Goal: Information Seeking & Learning: Learn about a topic

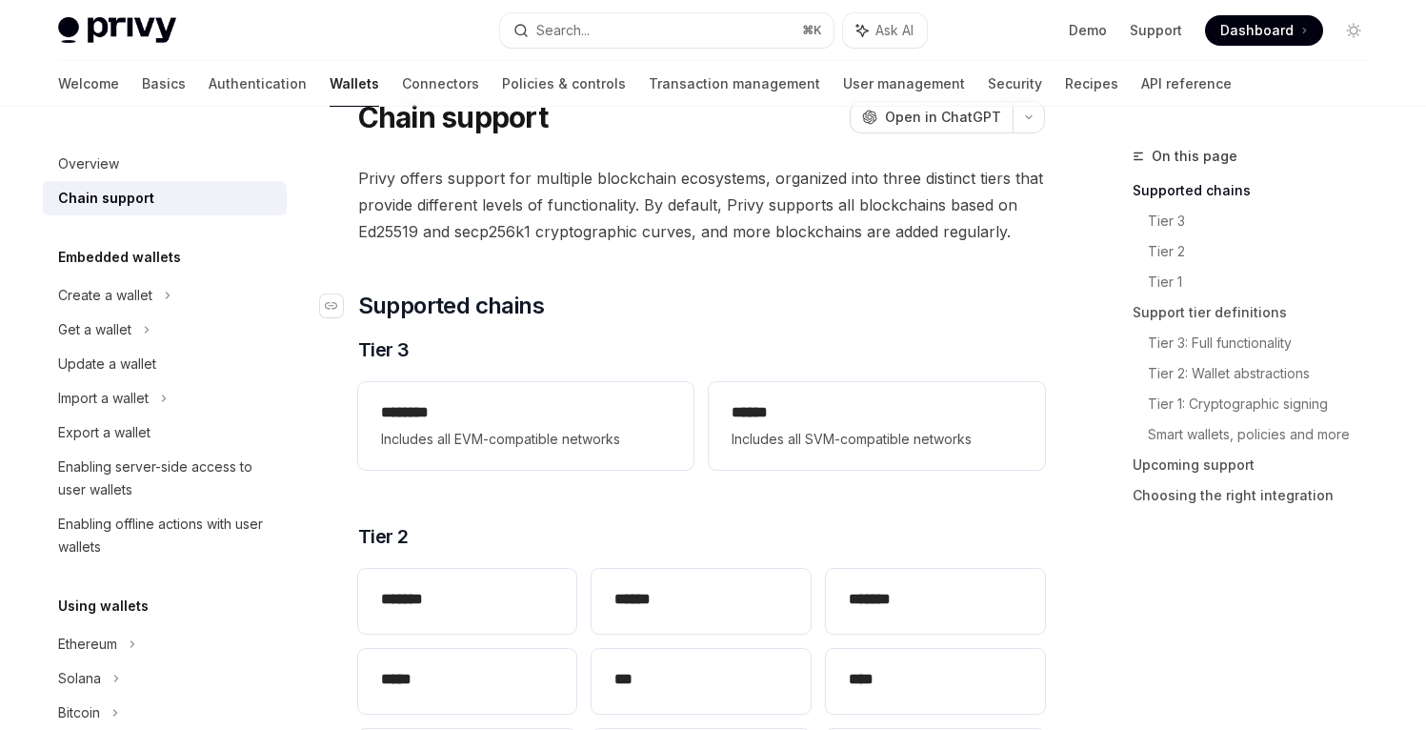
scroll to position [143, 0]
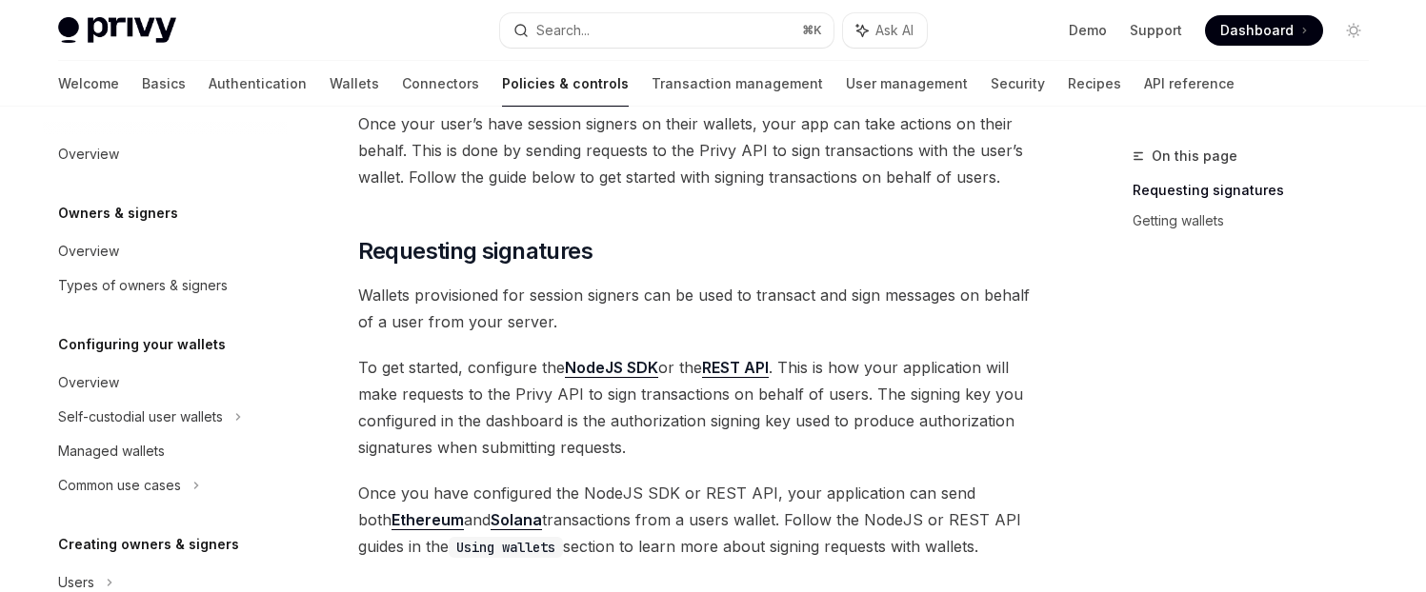
type textarea "*"
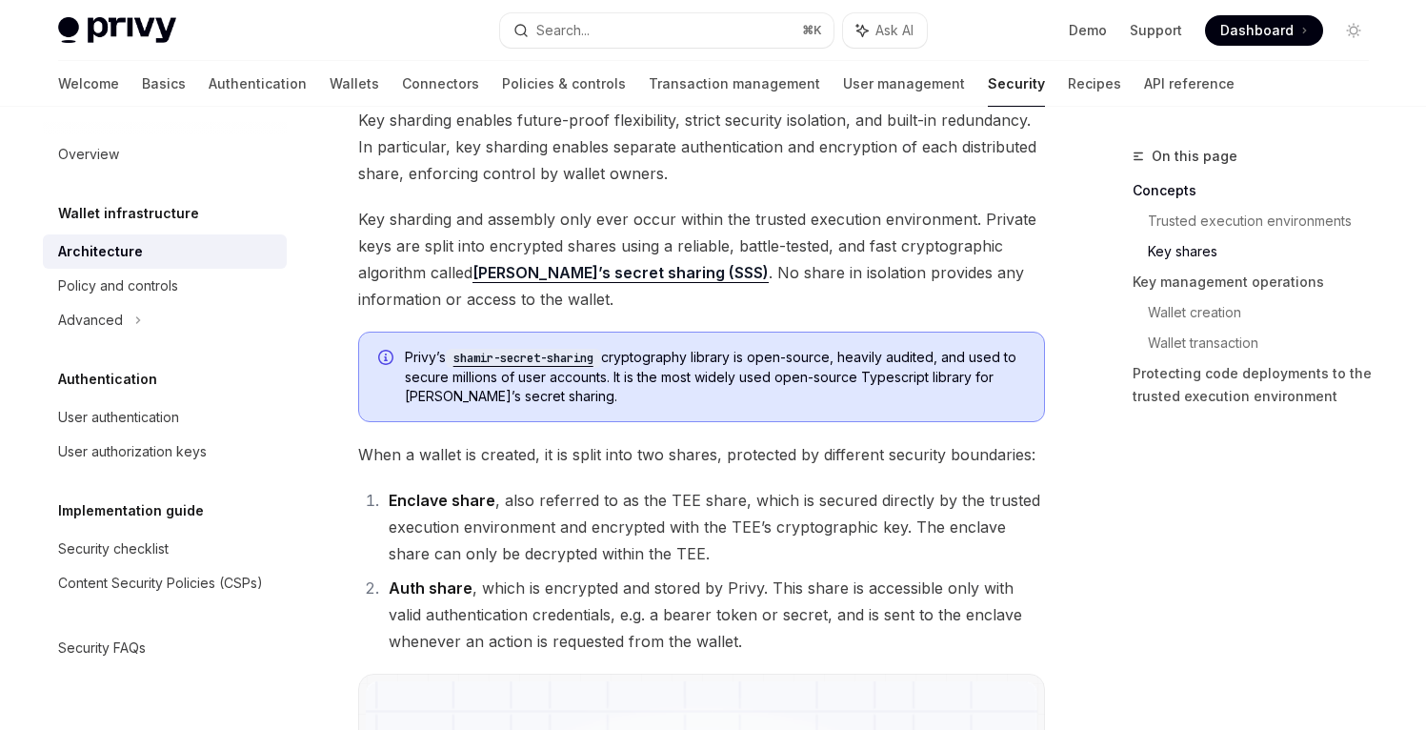
scroll to position [951, 0]
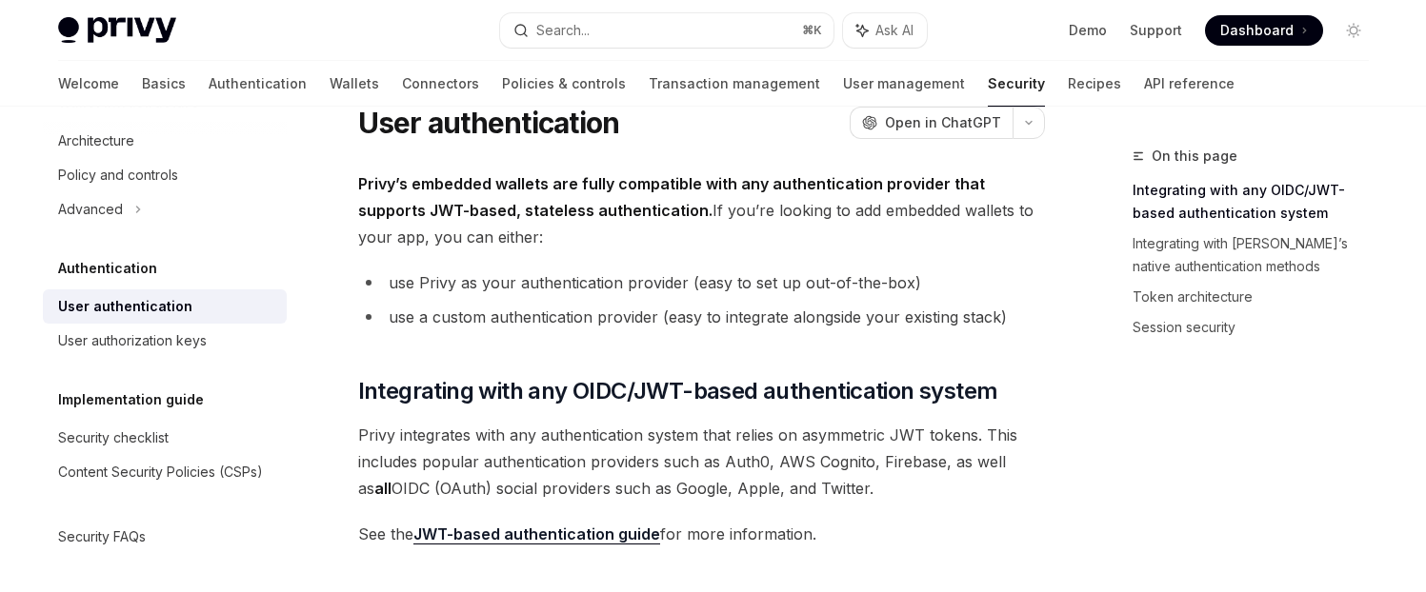
scroll to position [133, 0]
click at [154, 295] on div "User authentication" at bounding box center [125, 306] width 134 height 23
click at [140, 114] on h5 "Authentication" at bounding box center [128, 102] width 141 height 23
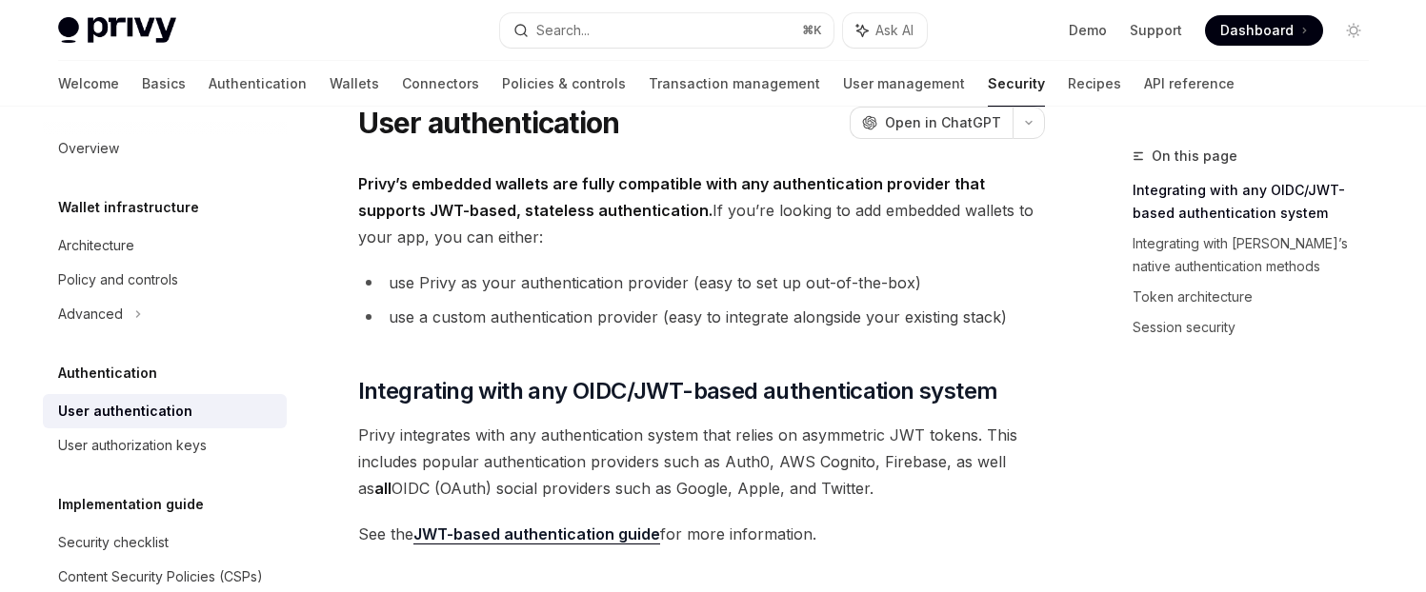
scroll to position [0, 0]
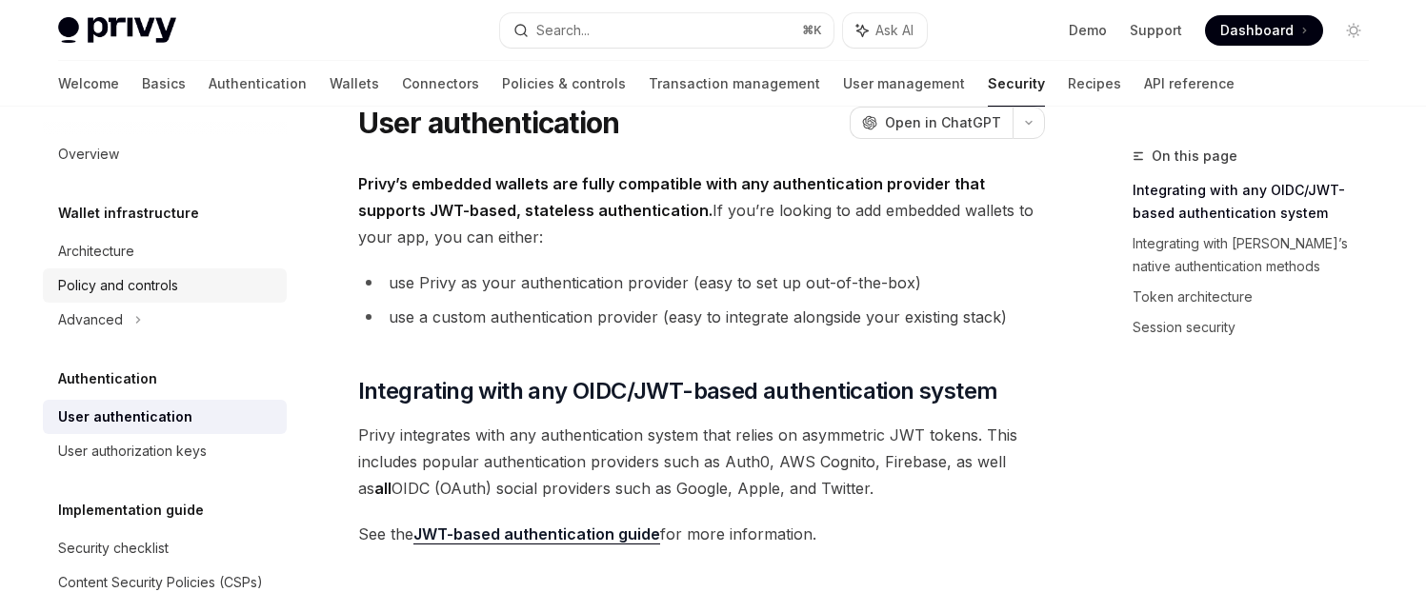
click at [132, 287] on div "Policy and controls" at bounding box center [118, 285] width 120 height 23
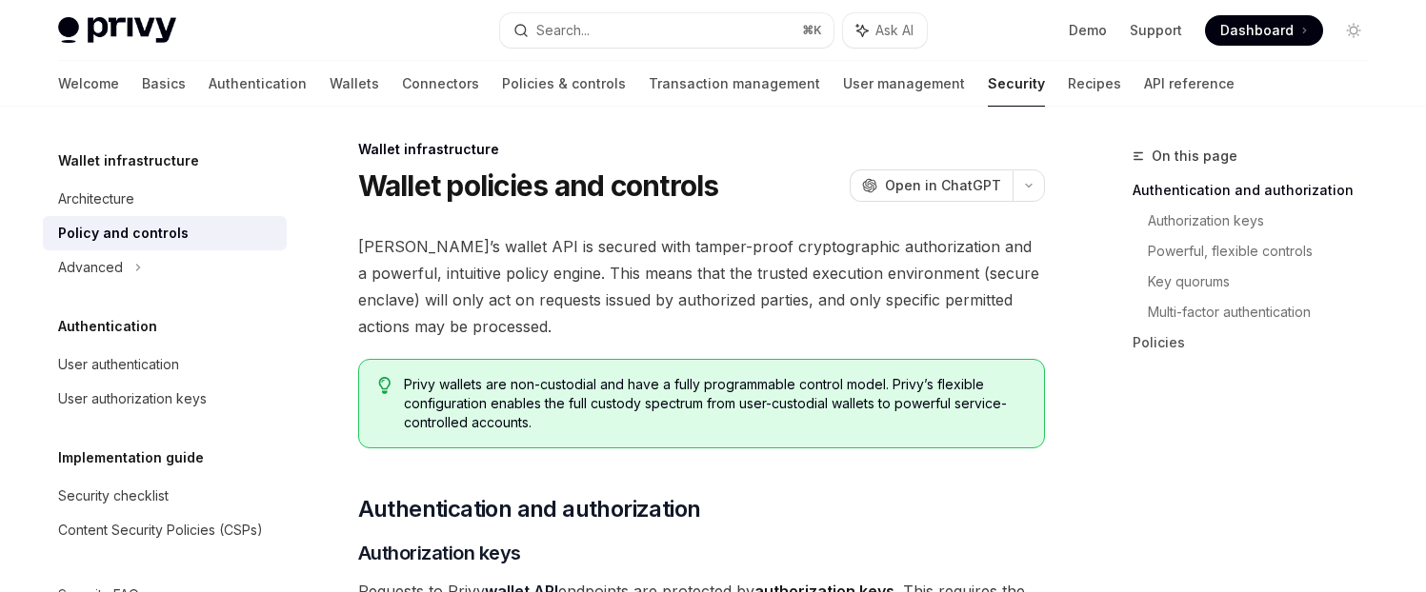
scroll to position [8, 0]
type textarea "*"
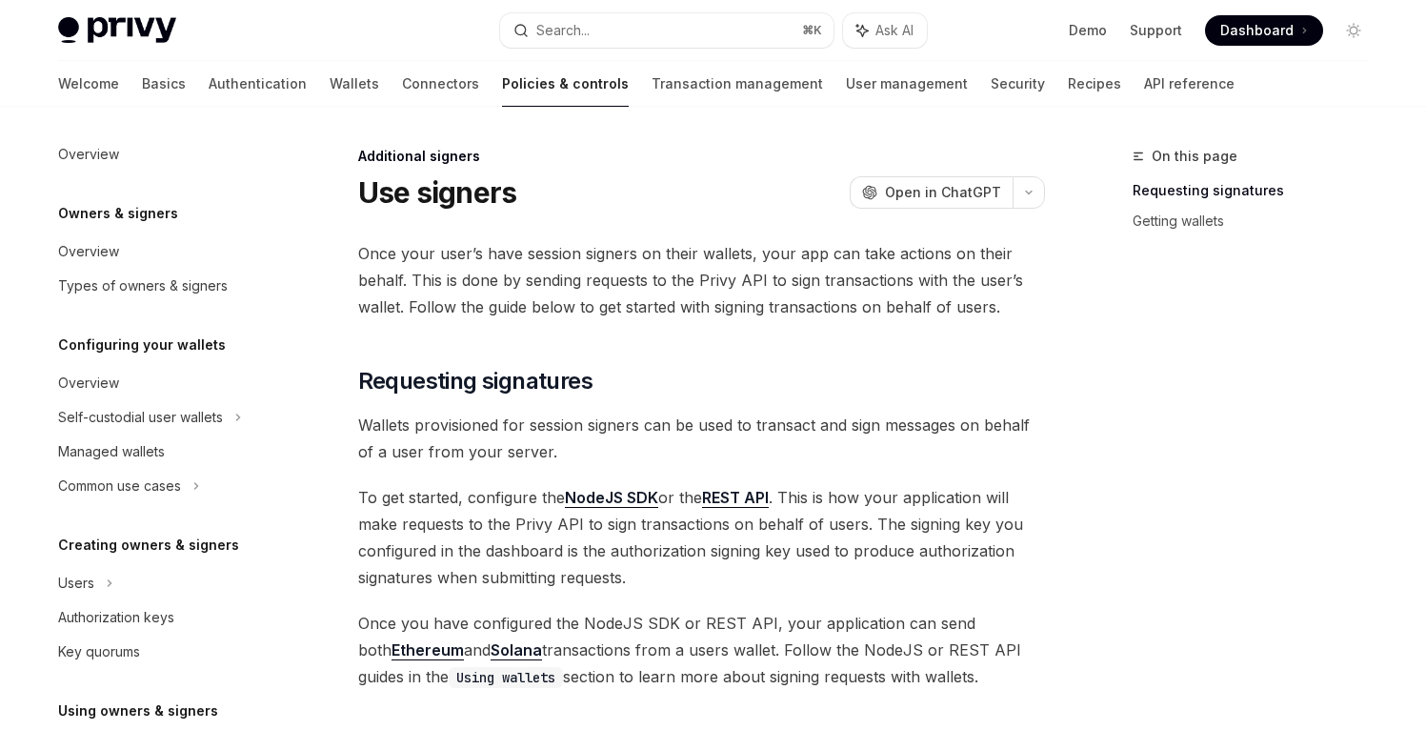
scroll to position [605, 0]
